Goal: Task Accomplishment & Management: Use online tool/utility

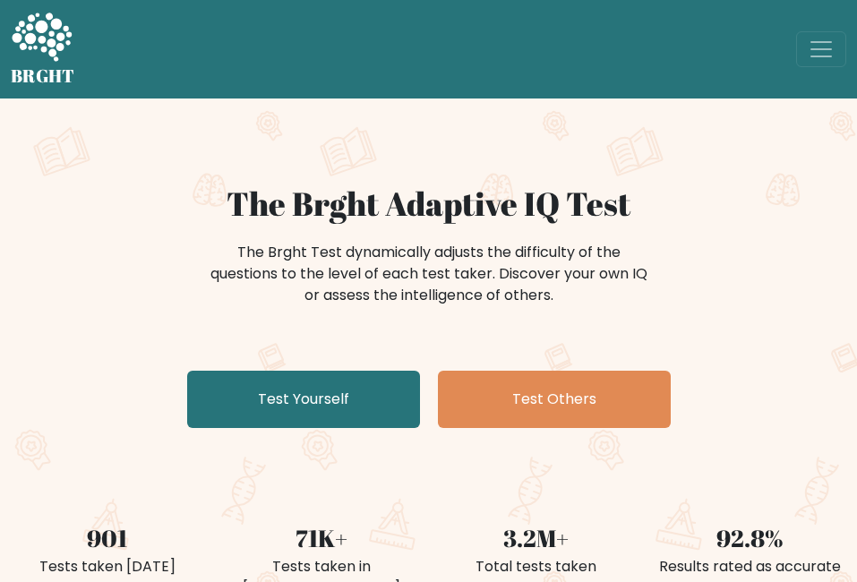
click at [304, 403] on link "Test Yourself" at bounding box center [303, 399] width 233 height 57
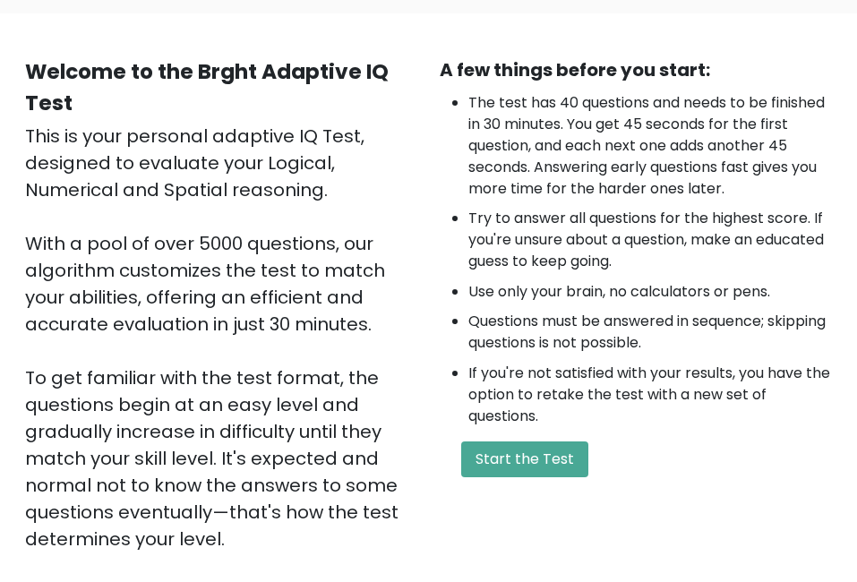
scroll to position [142, 0]
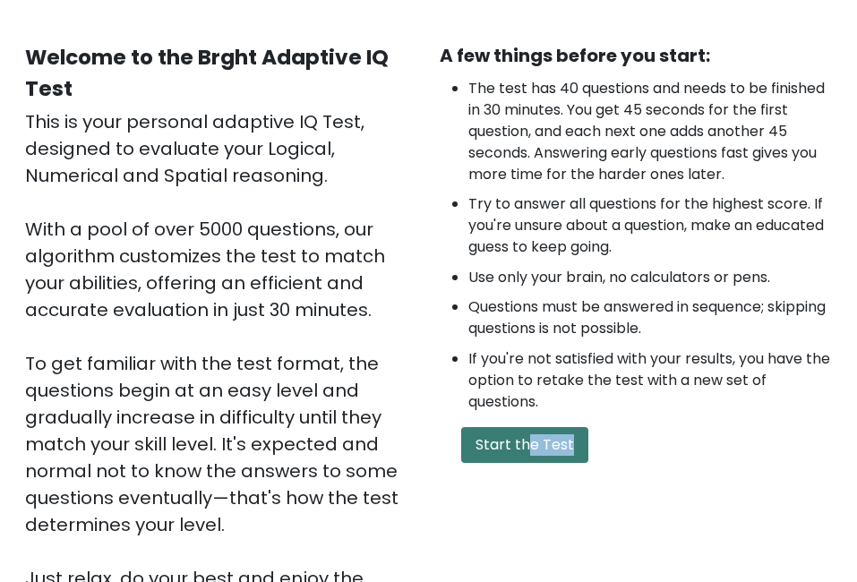
drag, startPoint x: 541, startPoint y: 464, endPoint x: 523, endPoint y: 455, distance: 20.0
click at [523, 455] on div "A few things before you start: The test has 40 questions and needs to be finish…" at bounding box center [636, 330] width 415 height 577
click at [523, 455] on button "Start the Test" at bounding box center [524, 445] width 127 height 36
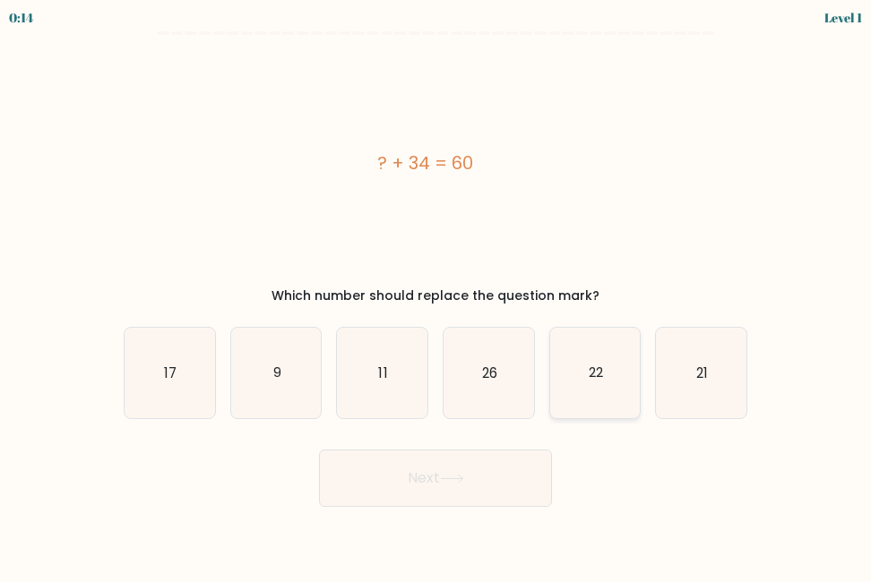
click at [582, 396] on icon "22" at bounding box center [595, 373] width 90 height 90
click at [436, 296] on input "e. 22" at bounding box center [435, 293] width 1 height 4
radio input "true"
click at [510, 462] on button "Next" at bounding box center [435, 478] width 233 height 57
